Goal: Transaction & Acquisition: Download file/media

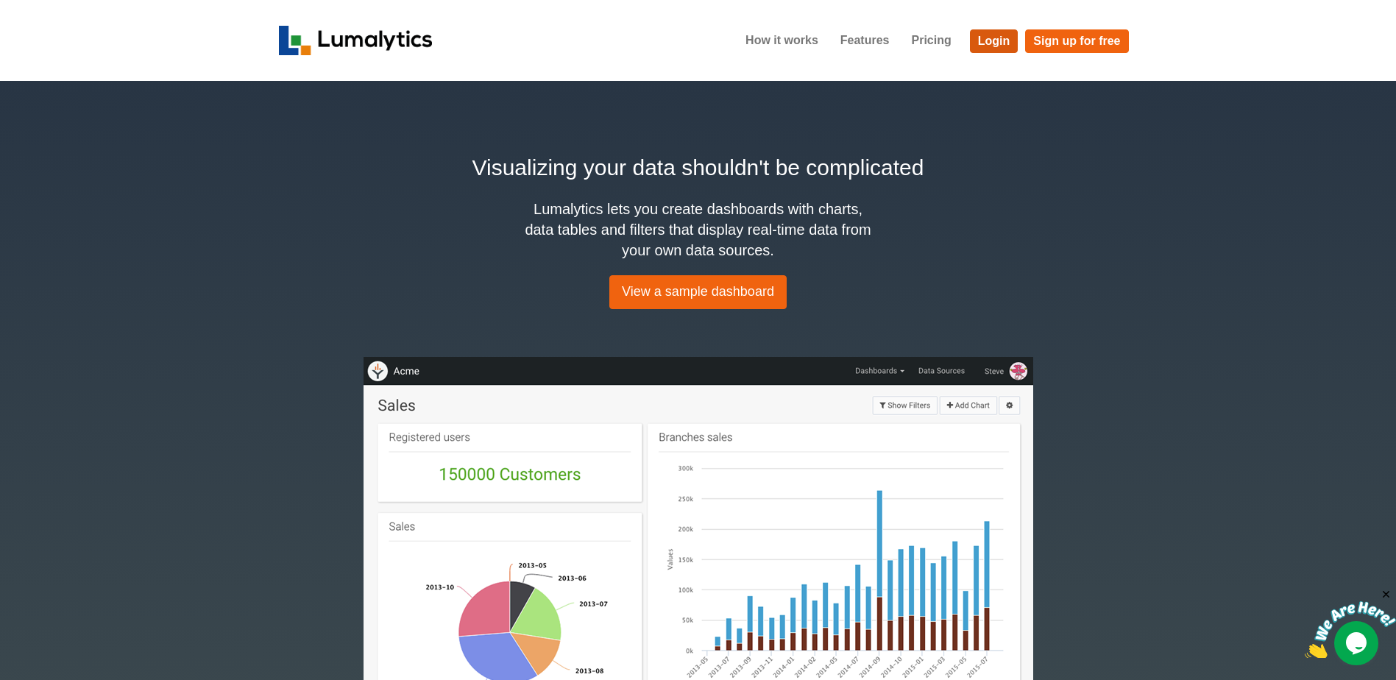
click at [997, 35] on link "Login" at bounding box center [994, 41] width 49 height 24
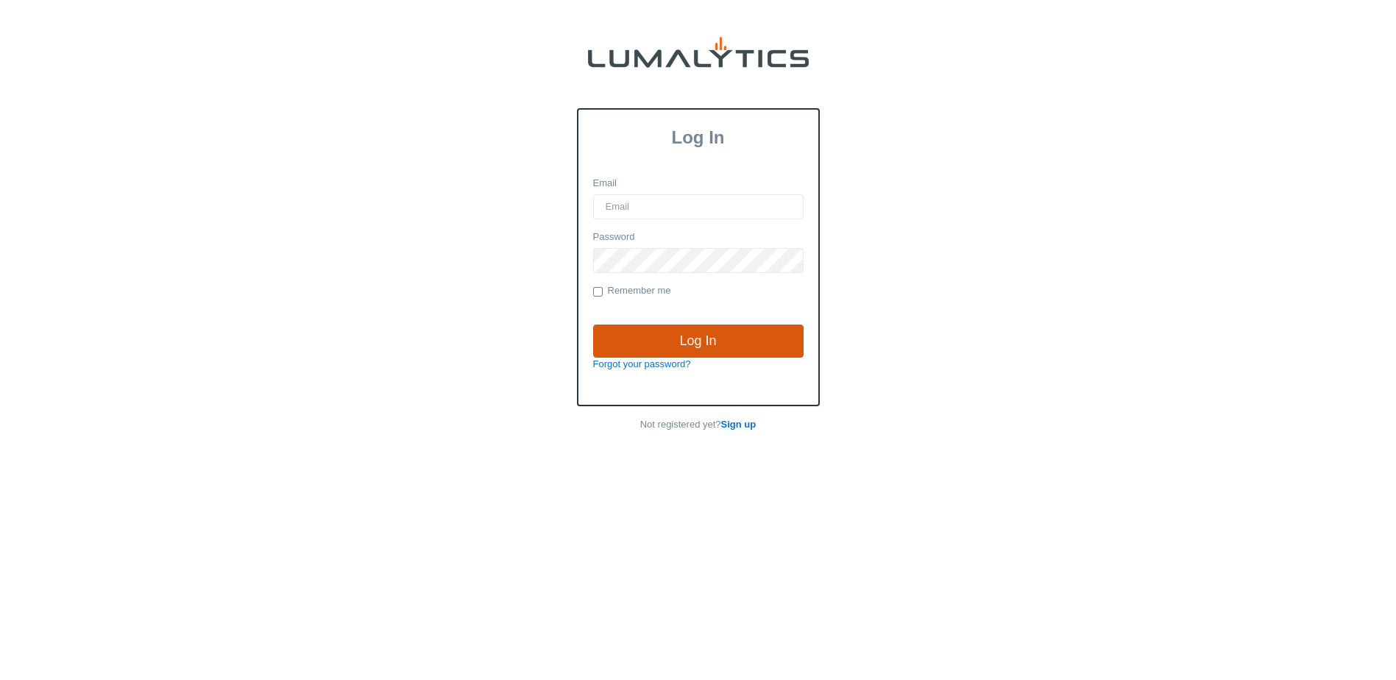
type input "[EMAIL_ADDRESS][DOMAIN_NAME]"
click at [709, 347] on input "Log In" at bounding box center [698, 342] width 211 height 34
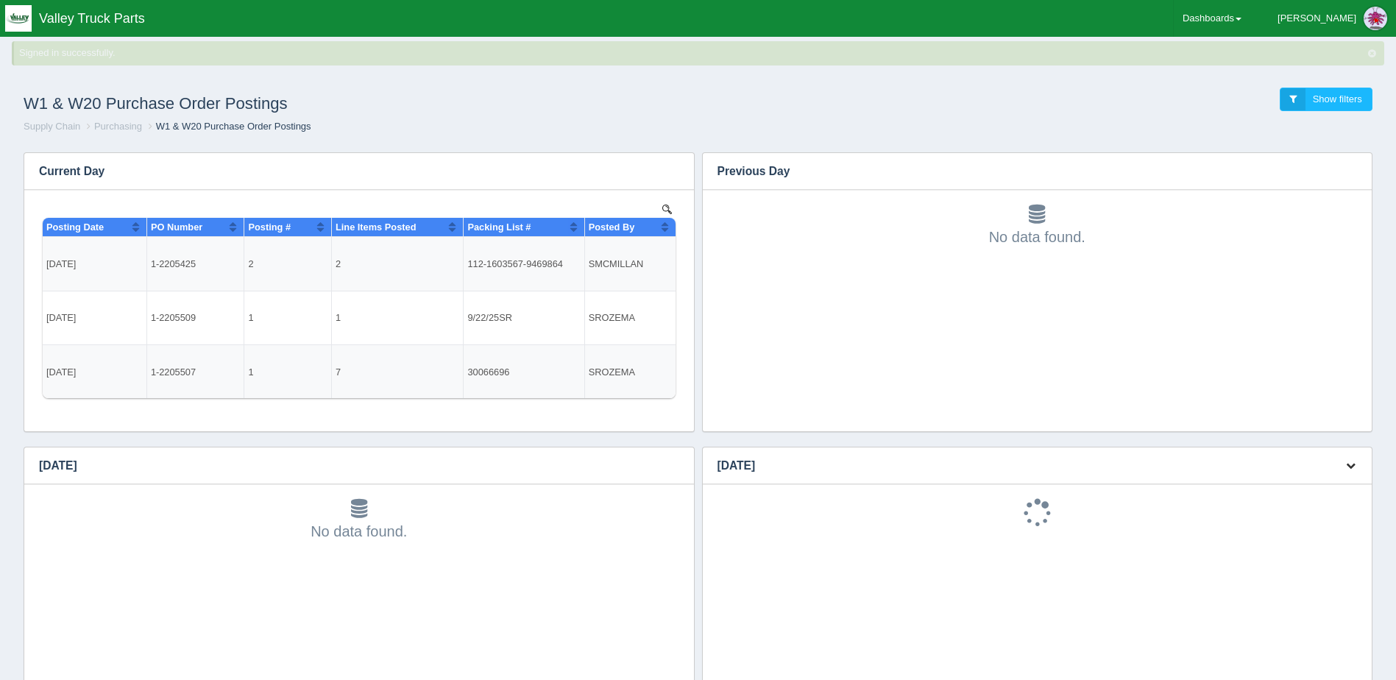
click at [1354, 462] on icon "button" at bounding box center [1351, 466] width 10 height 10
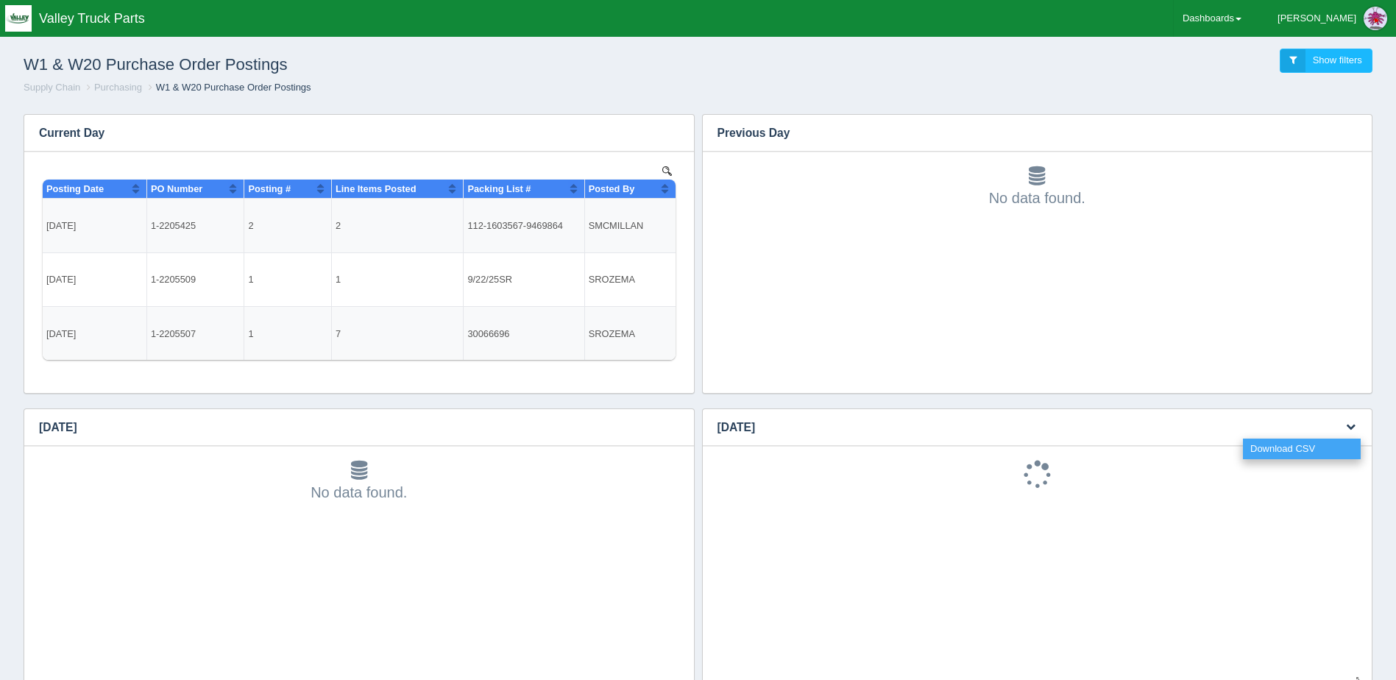
click at [1296, 444] on link "Download CSV" at bounding box center [1302, 449] width 118 height 21
